Goal: Information Seeking & Learning: Learn about a topic

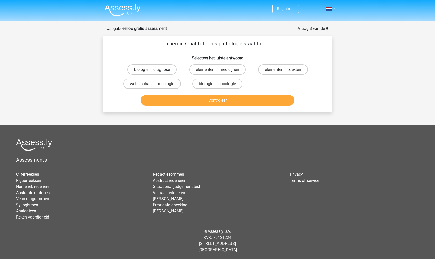
click at [176, 70] on label "biologie ... diagnose" at bounding box center [151, 69] width 49 height 10
click at [155, 70] on input "biologie ... diagnose" at bounding box center [153, 70] width 3 height 3
radio input "true"
click at [287, 68] on label "elementen ... ziekten" at bounding box center [283, 69] width 50 height 10
click at [286, 69] on input "elementen ... ziekten" at bounding box center [284, 70] width 3 height 3
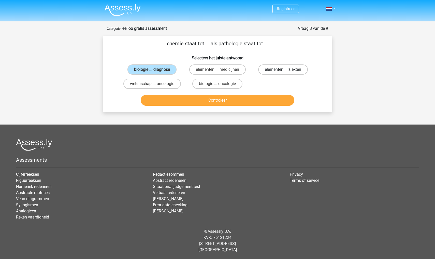
radio input "true"
click at [241, 103] on button "Controleer" at bounding box center [218, 100] width 154 height 11
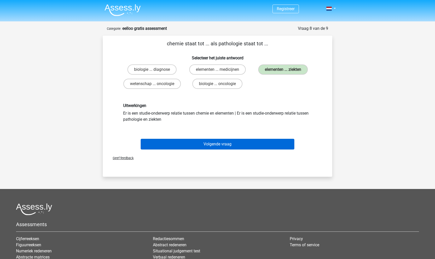
click at [226, 142] on button "Volgende vraag" at bounding box center [218, 144] width 154 height 11
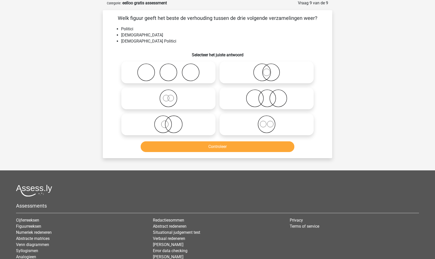
click at [177, 95] on icon at bounding box center [168, 98] width 90 height 18
click at [172, 95] on input "radio" at bounding box center [169, 93] width 3 height 3
radio input "true"
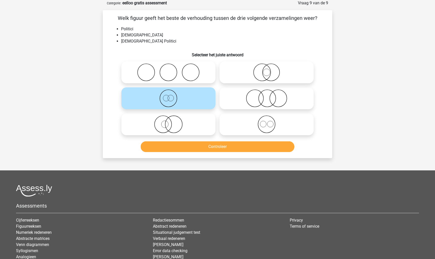
click at [196, 148] on button "Controleer" at bounding box center [218, 146] width 154 height 11
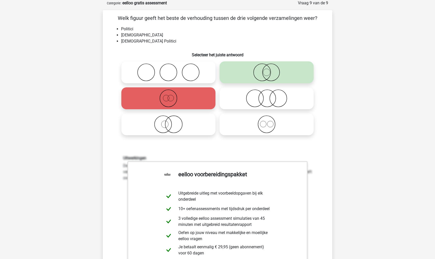
click at [350, 142] on div "Registreer" at bounding box center [217, 232] width 435 height 515
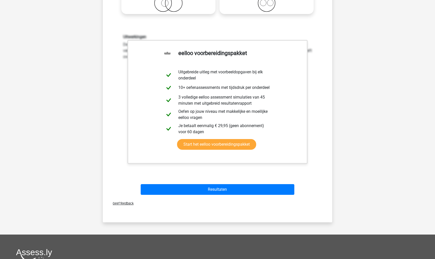
scroll to position [147, 0]
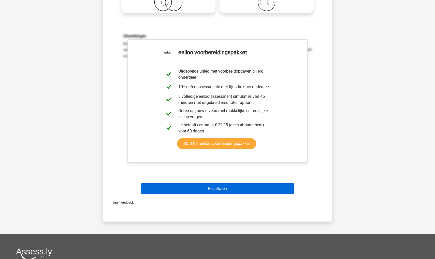
click at [242, 188] on button "Resultaten" at bounding box center [218, 188] width 154 height 11
